Goal: Check status: Check status

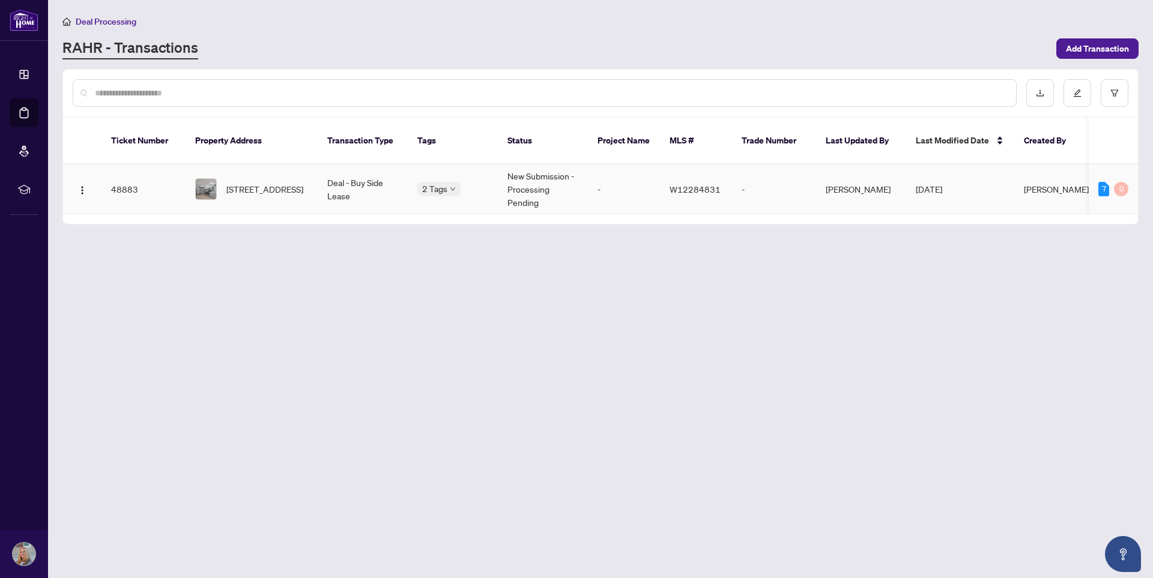
click at [536, 192] on td "New Submission - Processing Pending" at bounding box center [543, 190] width 90 height 50
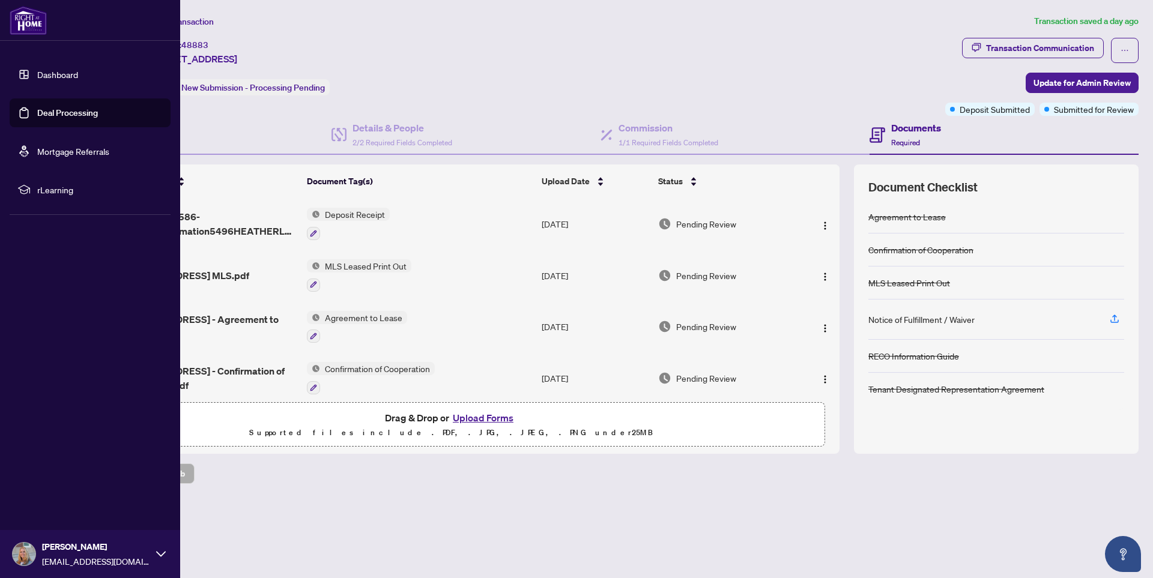
click at [55, 118] on link "Deal Processing" at bounding box center [67, 112] width 61 height 11
